Goal: Task Accomplishment & Management: Manage account settings

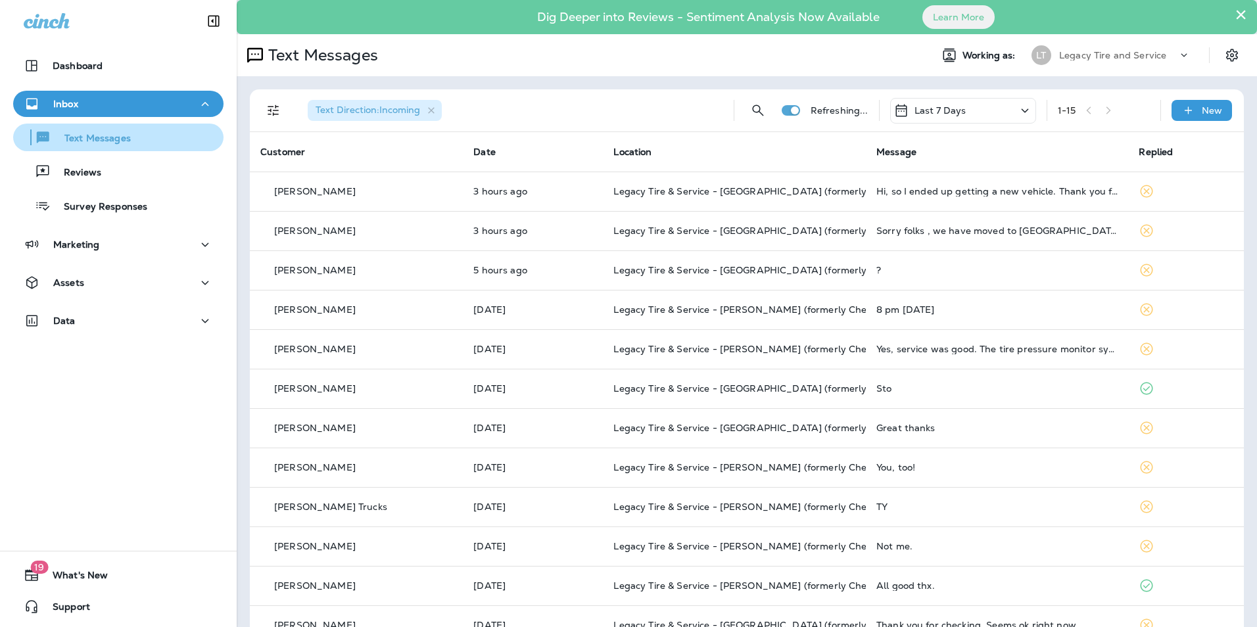
click at [116, 139] on p "Text Messages" at bounding box center [91, 139] width 80 height 12
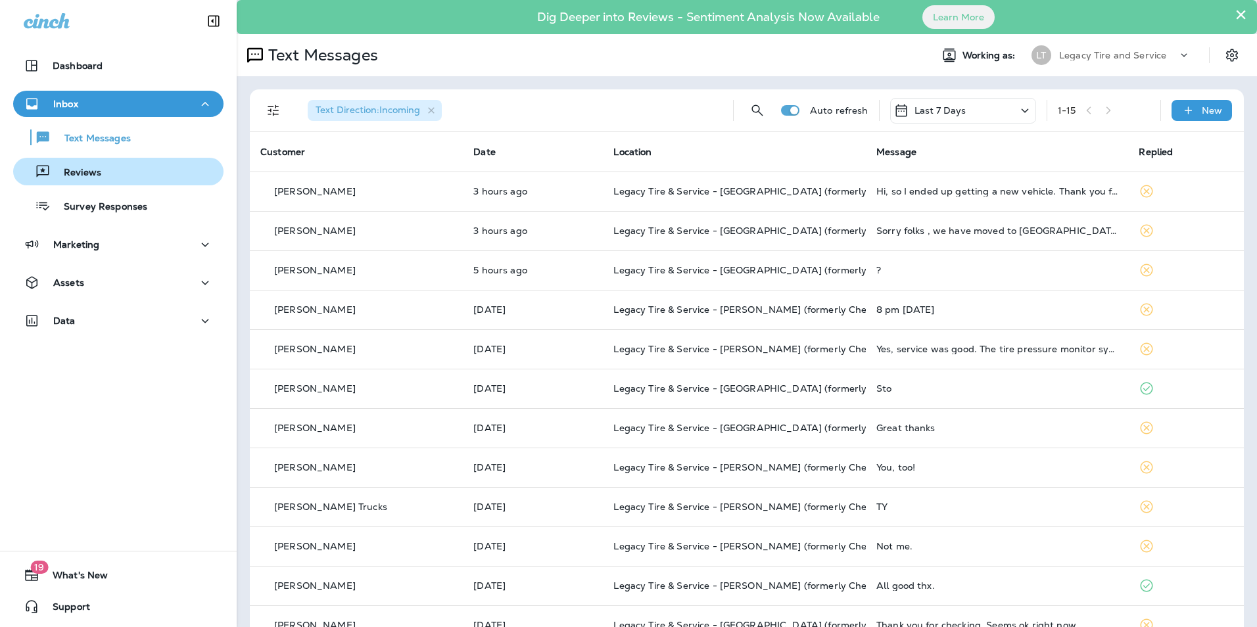
click at [105, 176] on div "Reviews" at bounding box center [118, 172] width 200 height 20
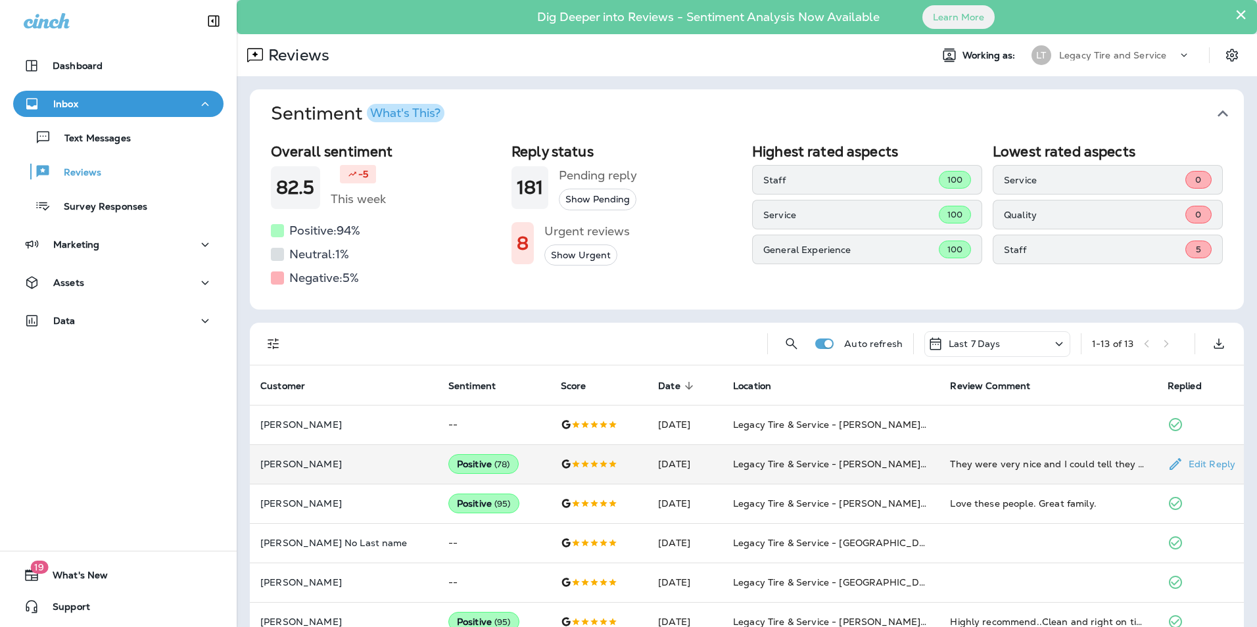
click at [352, 458] on td "[PERSON_NAME]" at bounding box center [344, 464] width 188 height 39
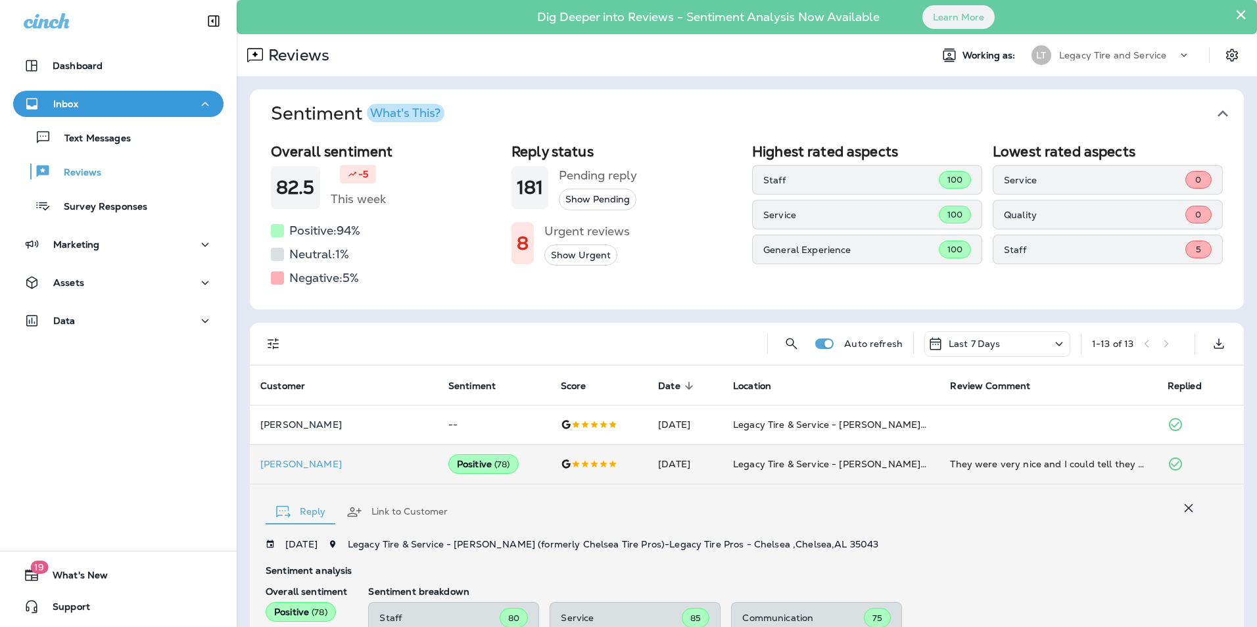
scroll to position [257, 0]
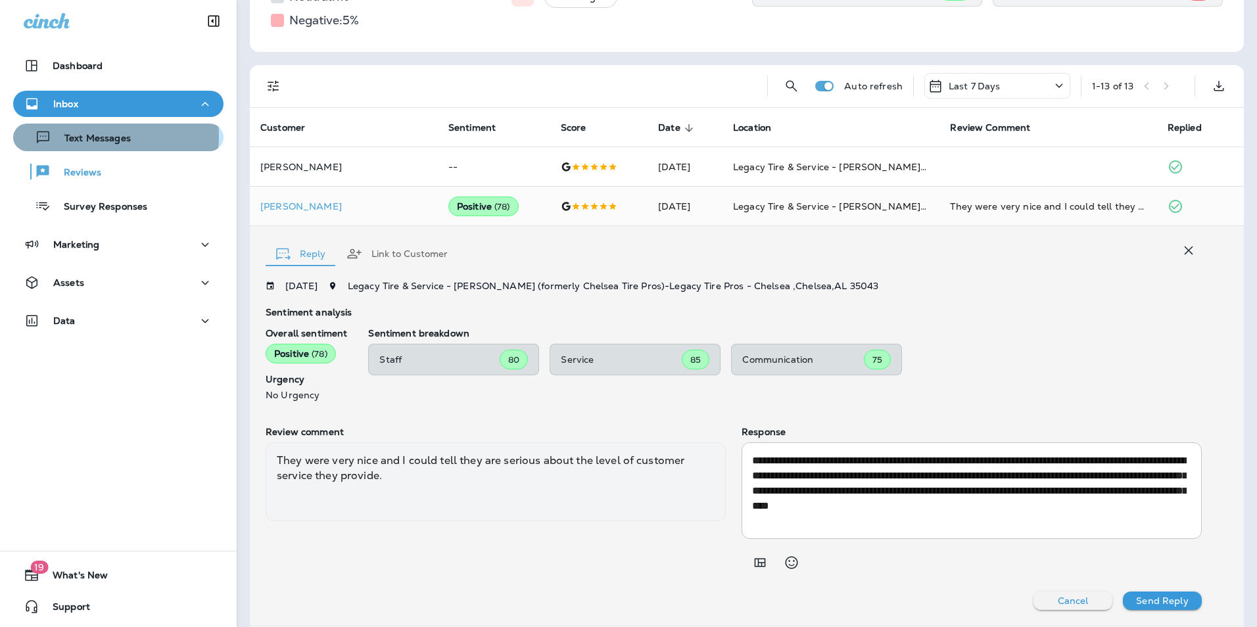
click at [101, 136] on p "Text Messages" at bounding box center [91, 139] width 80 height 12
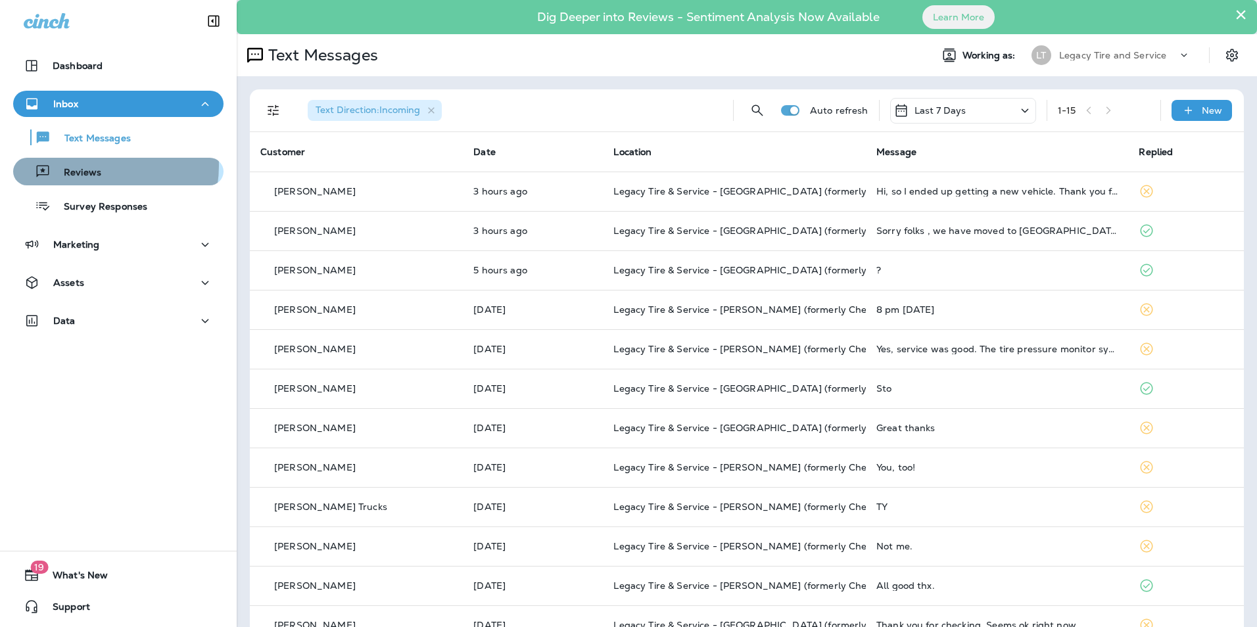
click at [89, 166] on div "Reviews" at bounding box center [59, 172] width 83 height 20
